Goal: Browse casually

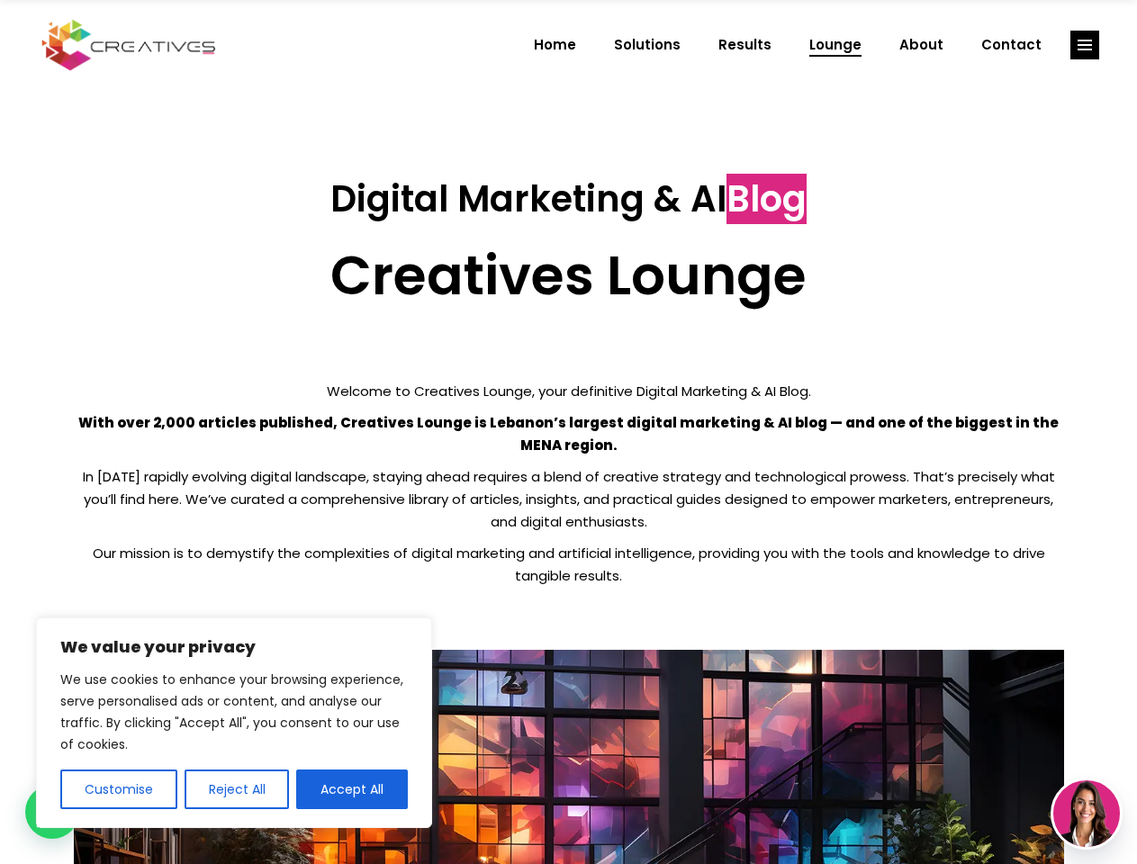
click at [568, 432] on p "With over 2,000 articles published, Creatives Lounge is Lebanon’s largest digit…" at bounding box center [569, 433] width 990 height 45
click at [118, 789] on button "Customise" at bounding box center [118, 789] width 117 height 40
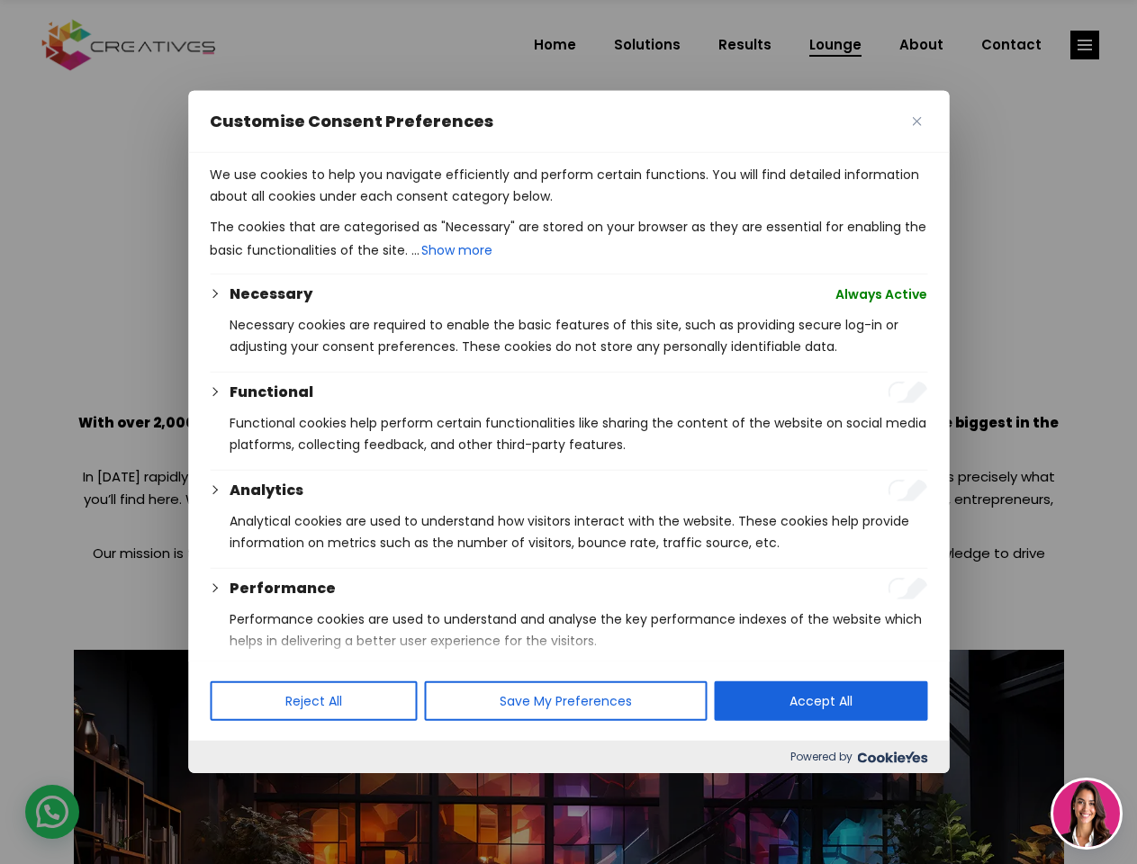
click at [236, 789] on div at bounding box center [568, 432] width 1137 height 864
click at [352, 207] on p "We use cookies to help you navigate efficiently and perform certain functions. …" at bounding box center [568, 185] width 717 height 43
click at [1084, 45] on div at bounding box center [568, 432] width 1137 height 864
click at [1086, 814] on img at bounding box center [1086, 813] width 67 height 67
